Goal: Task Accomplishment & Management: Use online tool/utility

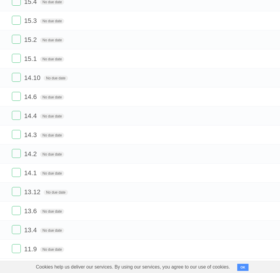
scroll to position [178, 0]
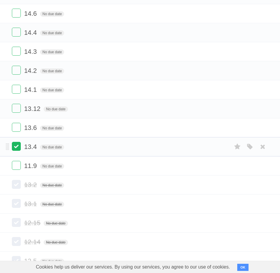
click at [15, 147] on label at bounding box center [16, 146] width 9 height 9
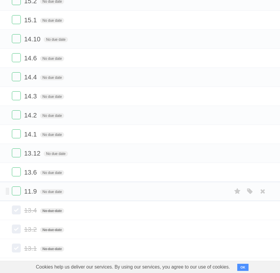
scroll to position [119, 0]
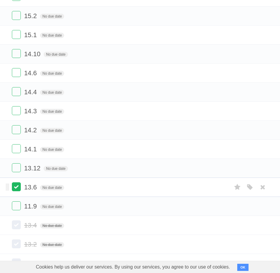
click at [15, 190] on label at bounding box center [16, 186] width 9 height 9
click at [17, 150] on label at bounding box center [16, 148] width 9 height 9
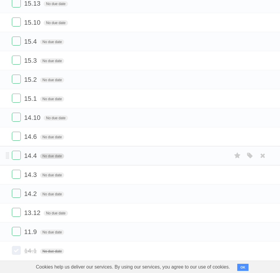
scroll to position [59, 0]
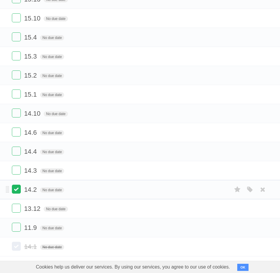
click at [21, 188] on label at bounding box center [16, 189] width 9 height 9
click at [19, 169] on label at bounding box center [16, 170] width 9 height 9
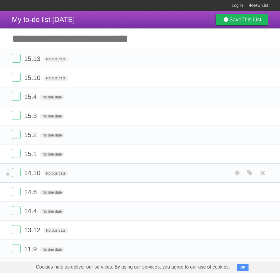
scroll to position [30, 0]
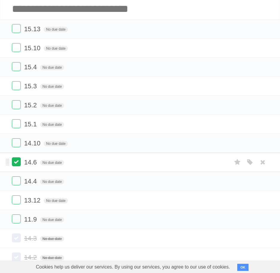
click at [17, 165] on label at bounding box center [16, 161] width 9 height 9
click at [17, 147] on label at bounding box center [16, 142] width 9 height 9
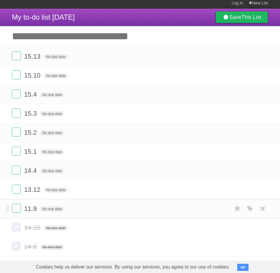
scroll to position [0, 0]
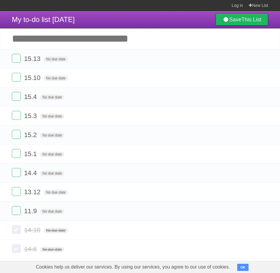
click at [55, 43] on input "Add another task" at bounding box center [140, 38] width 280 height 21
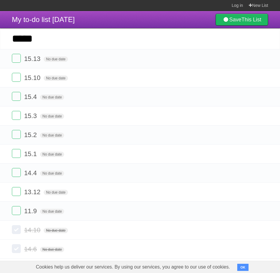
type input "*****"
click input "*********" at bounding box center [0, 0] width 0 height 0
type input "*****"
click input "*********" at bounding box center [0, 0] width 0 height 0
type input "*****"
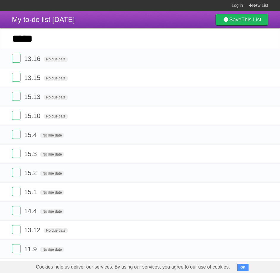
click input "*********" at bounding box center [0, 0] width 0 height 0
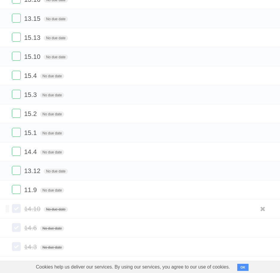
scroll to position [89, 0]
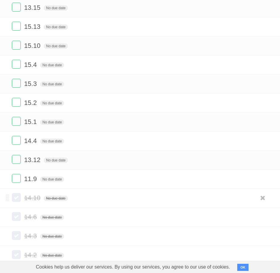
click at [19, 198] on label at bounding box center [16, 197] width 9 height 9
click at [18, 196] on label at bounding box center [16, 197] width 9 height 9
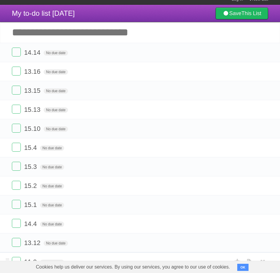
scroll to position [0, 0]
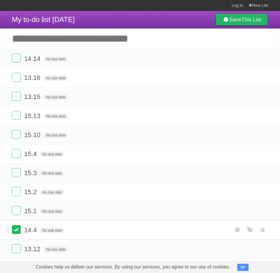
click at [16, 230] on label at bounding box center [16, 229] width 9 height 9
click at [16, 210] on label at bounding box center [16, 210] width 9 height 9
click at [17, 194] on label at bounding box center [16, 191] width 9 height 9
click at [18, 196] on label at bounding box center [16, 191] width 9 height 9
click at [18, 174] on label at bounding box center [16, 172] width 9 height 9
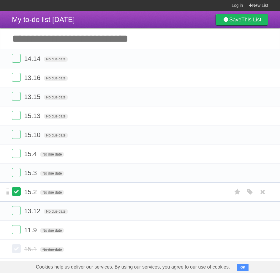
click at [19, 190] on label at bounding box center [16, 191] width 9 height 9
click at [15, 173] on label at bounding box center [16, 172] width 9 height 9
click at [19, 154] on label at bounding box center [16, 153] width 9 height 9
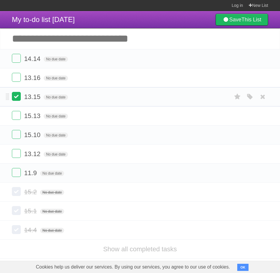
click at [17, 95] on label at bounding box center [16, 96] width 9 height 9
click at [189, 3] on section "Log in New List" at bounding box center [140, 5] width 280 height 11
click at [14, 78] on label at bounding box center [16, 77] width 9 height 9
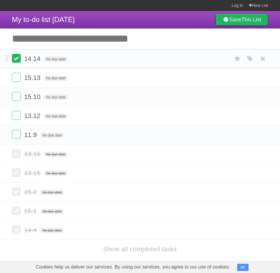
click at [19, 62] on label at bounding box center [16, 58] width 9 height 9
click at [15, 117] on label at bounding box center [16, 115] width 9 height 9
click at [15, 98] on label at bounding box center [16, 96] width 9 height 9
click at [17, 59] on label at bounding box center [16, 58] width 9 height 9
click at [18, 61] on label at bounding box center [16, 58] width 9 height 9
